Goal: Task Accomplishment & Management: Complete application form

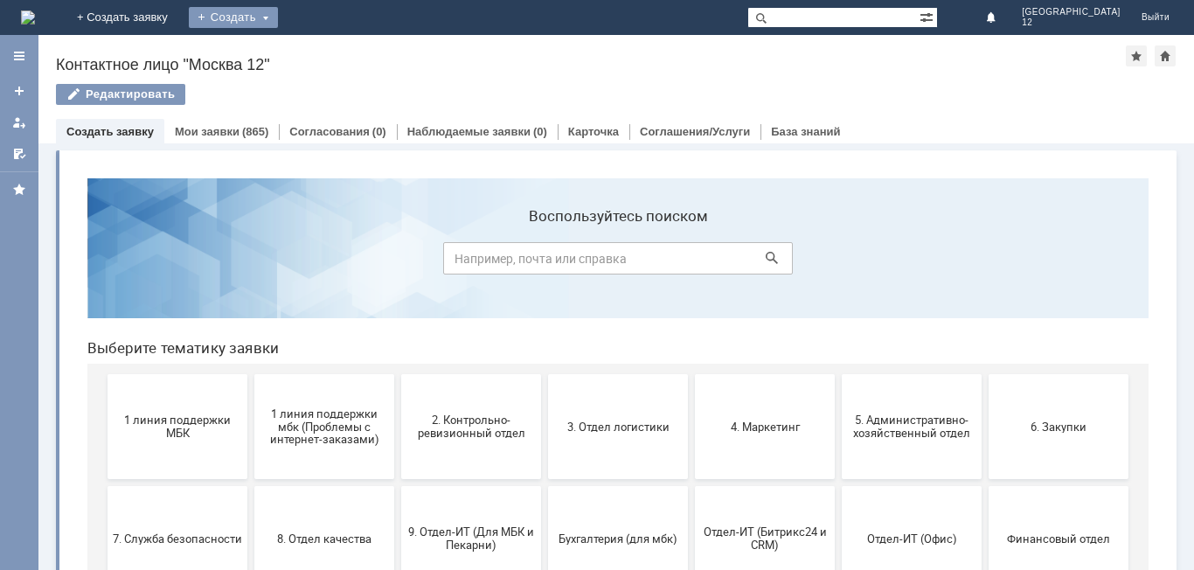
click at [278, 17] on div "Создать" at bounding box center [233, 17] width 89 height 21
click at [325, 48] on link "Заявка" at bounding box center [258, 52] width 133 height 21
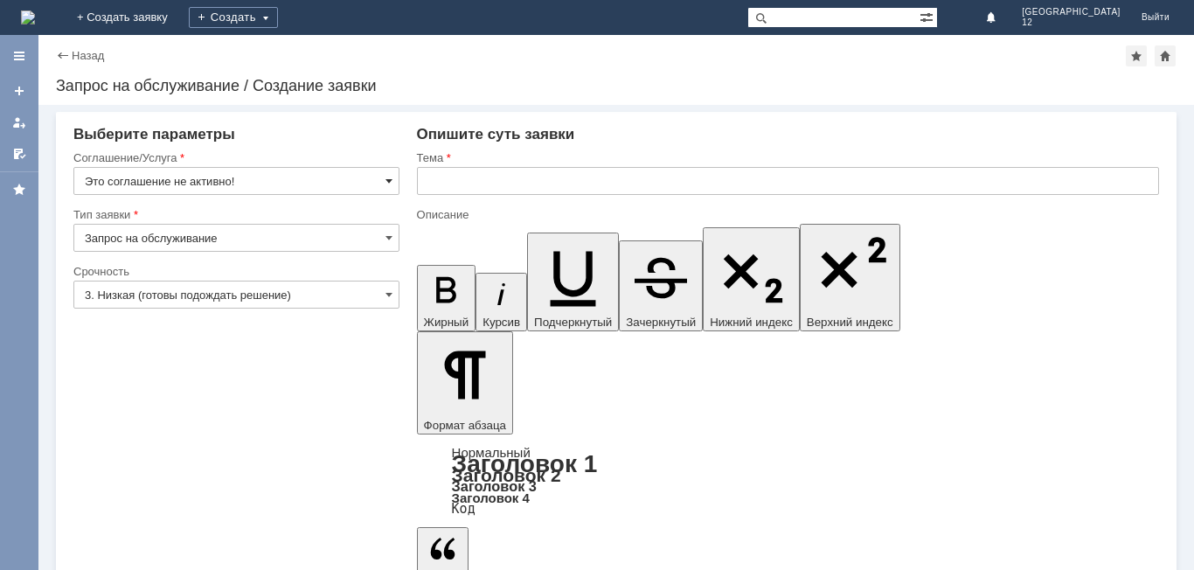
click at [392, 178] on span at bounding box center [388, 181] width 7 height 14
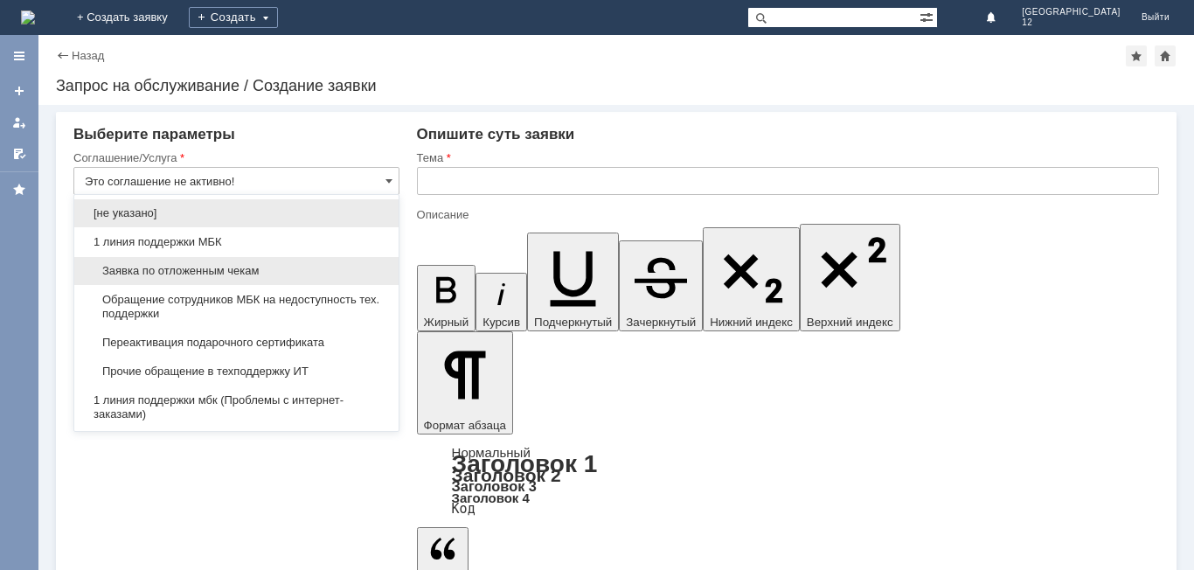
click at [257, 269] on span "Заявка по отложенным чекам" at bounding box center [236, 271] width 303 height 14
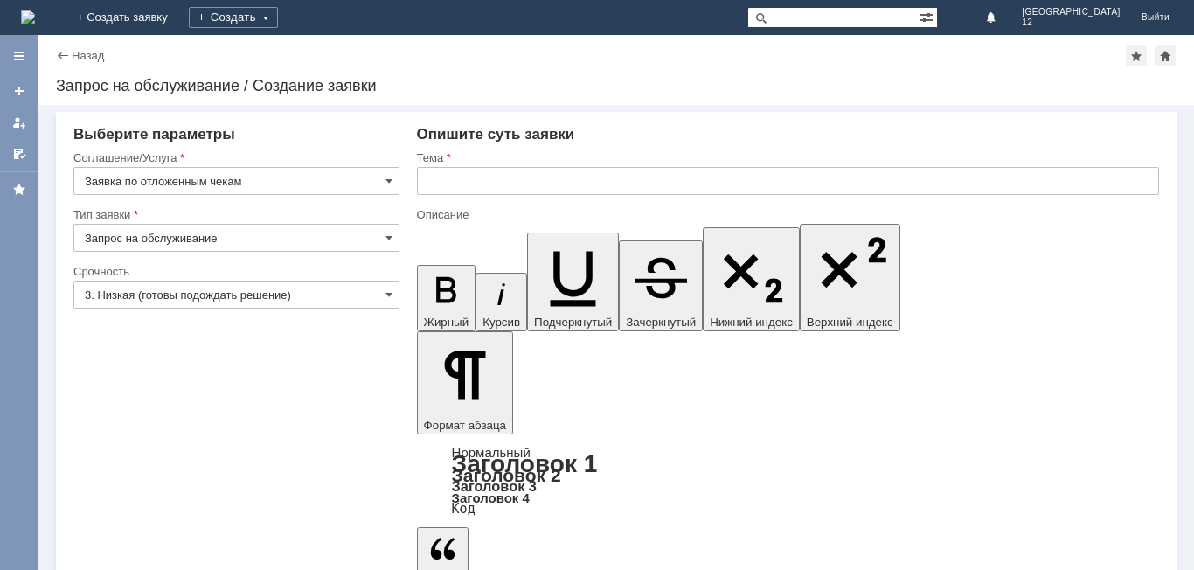
type input "Заявка по отложенным чекам"
click at [386, 295] on span at bounding box center [388, 295] width 7 height 14
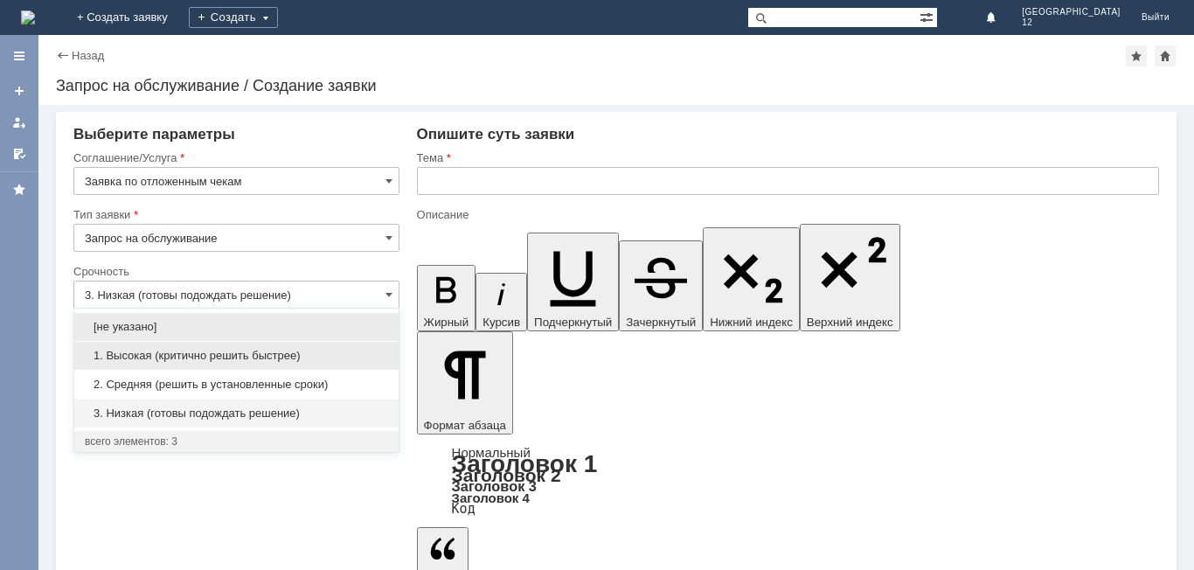
click at [282, 354] on span "1. Высокая (критично решить быстрее)" at bounding box center [236, 356] width 303 height 14
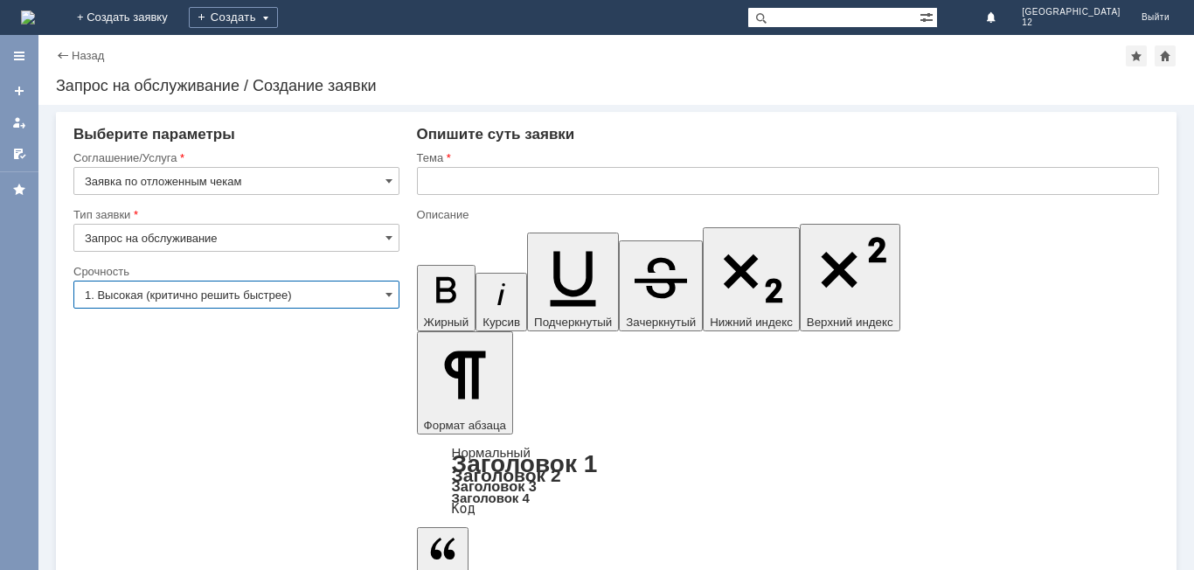
type input "1. Высокая (критично решить быстрее)"
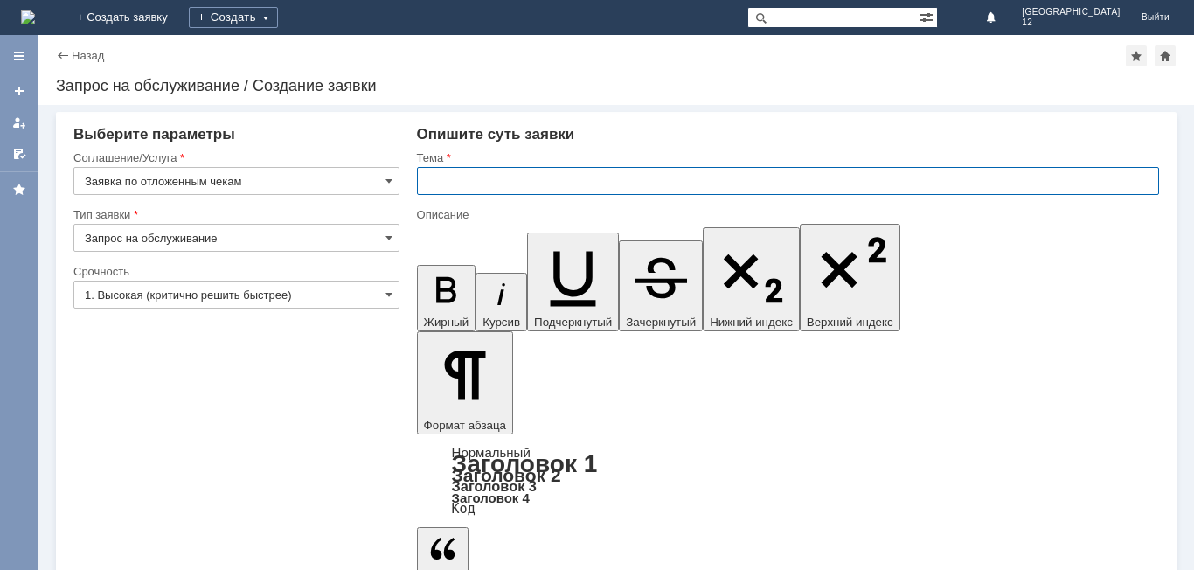
click at [446, 181] on input "text" at bounding box center [788, 181] width 742 height 28
type input "отложенные чеки"
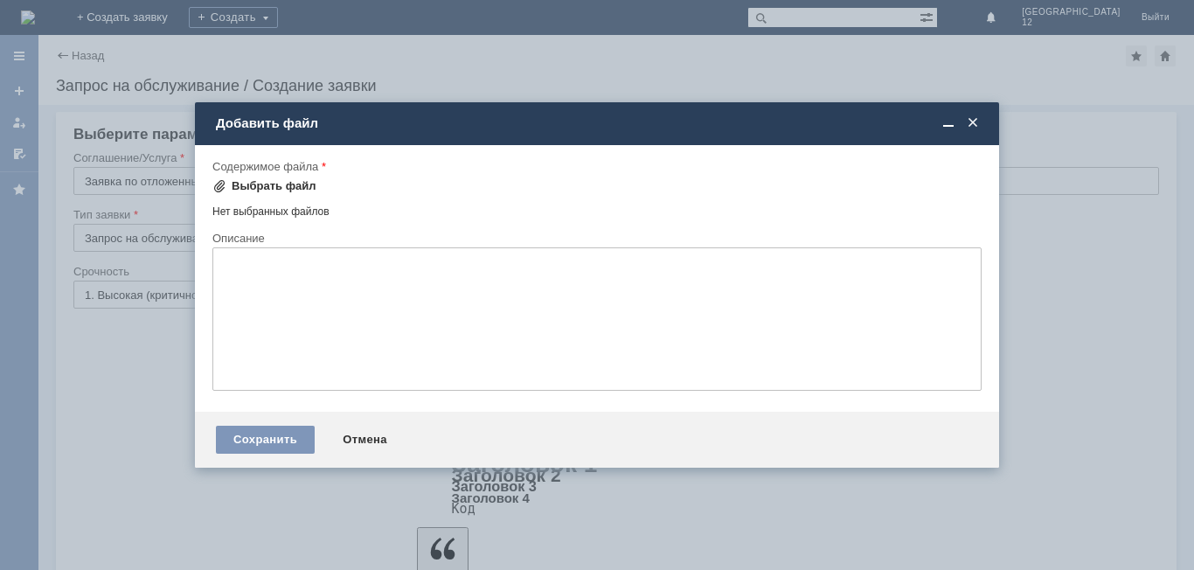
click at [238, 181] on div "Выбрать файл" at bounding box center [274, 186] width 85 height 14
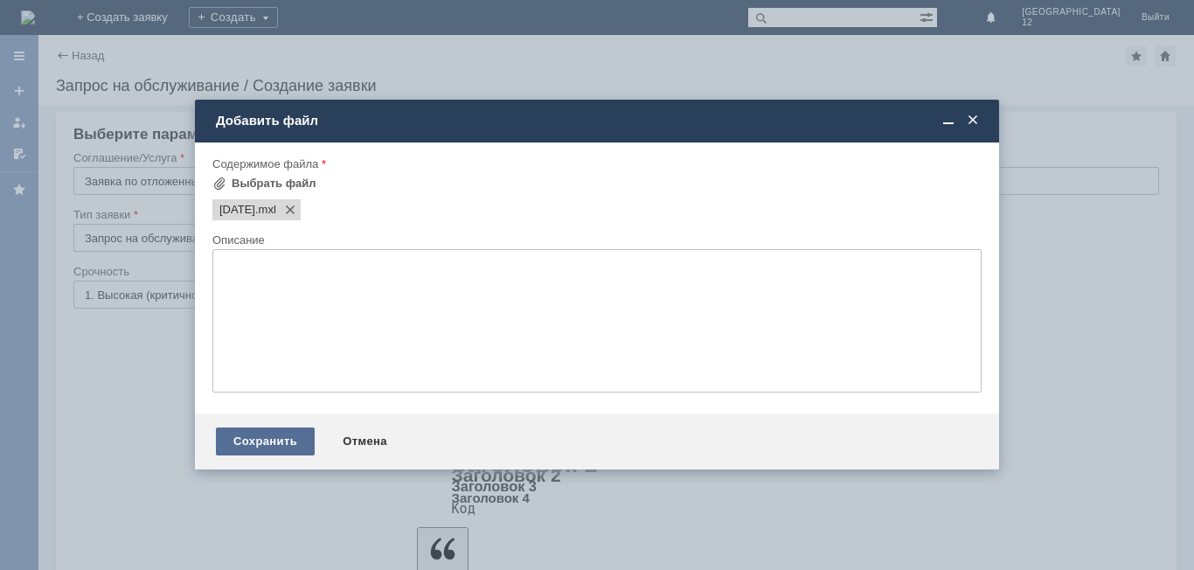
click at [282, 438] on div "Сохранить" at bounding box center [265, 441] width 99 height 28
